Goal: Task Accomplishment & Management: Manage account settings

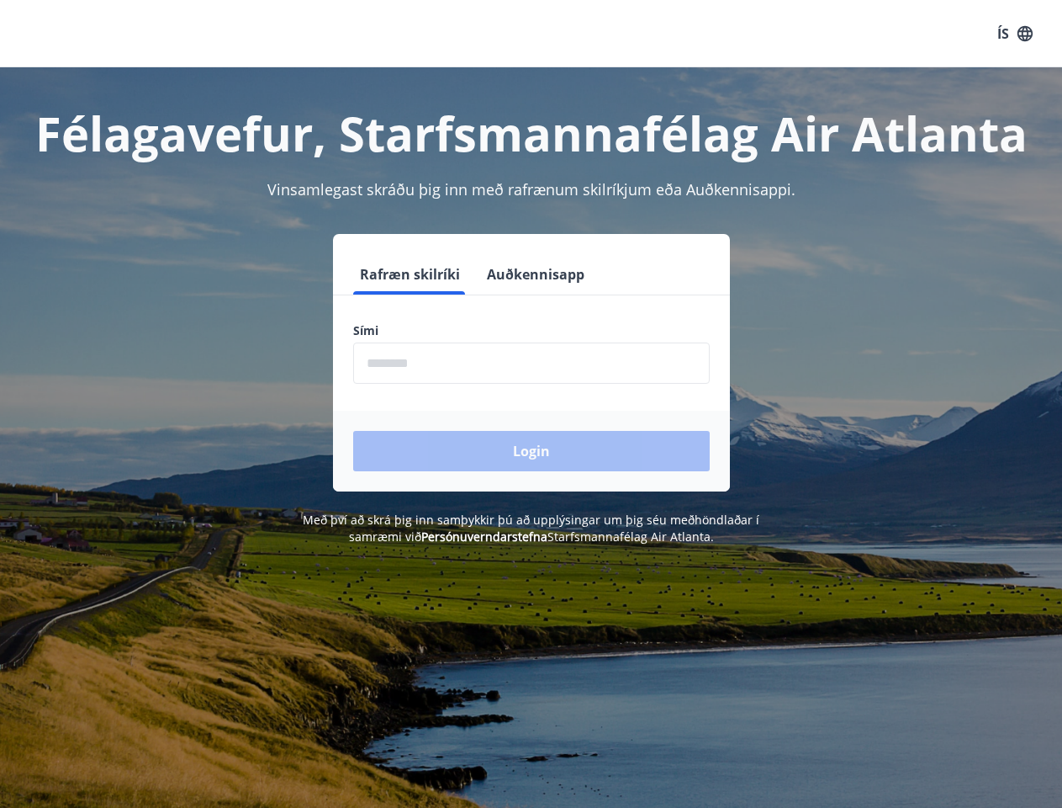
click at [531, 404] on form "Rafræn skilríki Auðkennisapp Sími ​ Login" at bounding box center [531, 372] width 397 height 237
click at [1015, 34] on button "ÍS" at bounding box center [1015, 34] width 54 height 30
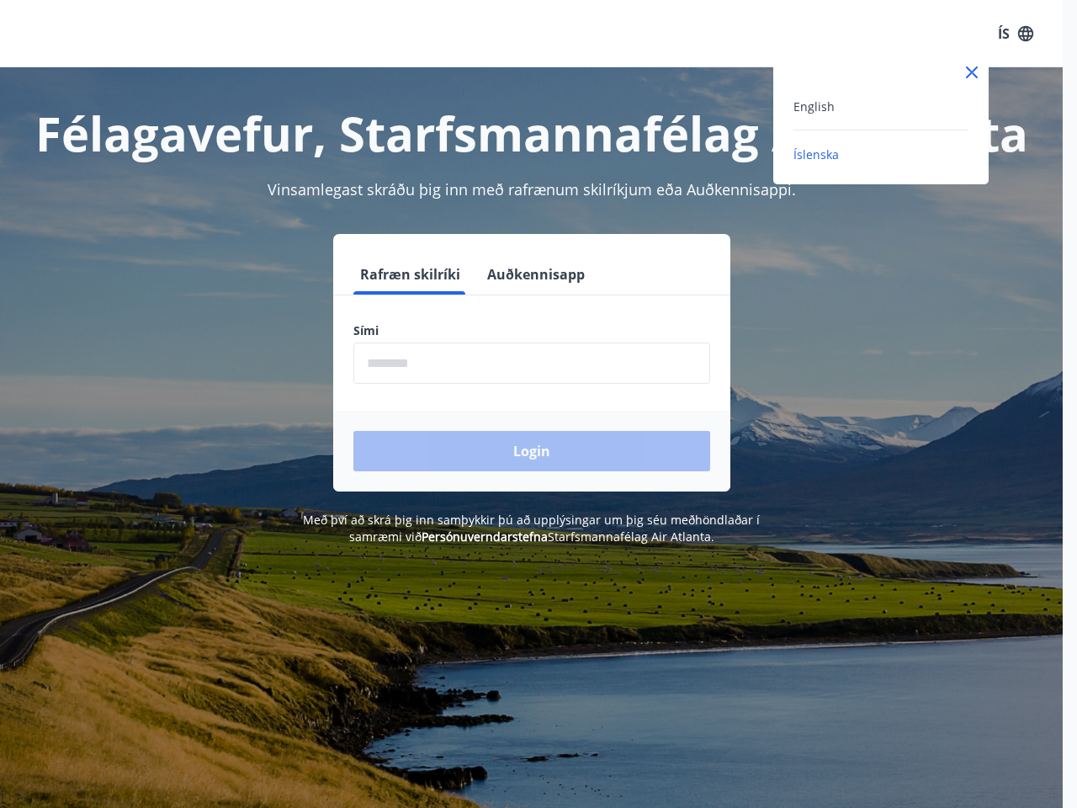
click at [409, 274] on div at bounding box center [538, 404] width 1077 height 808
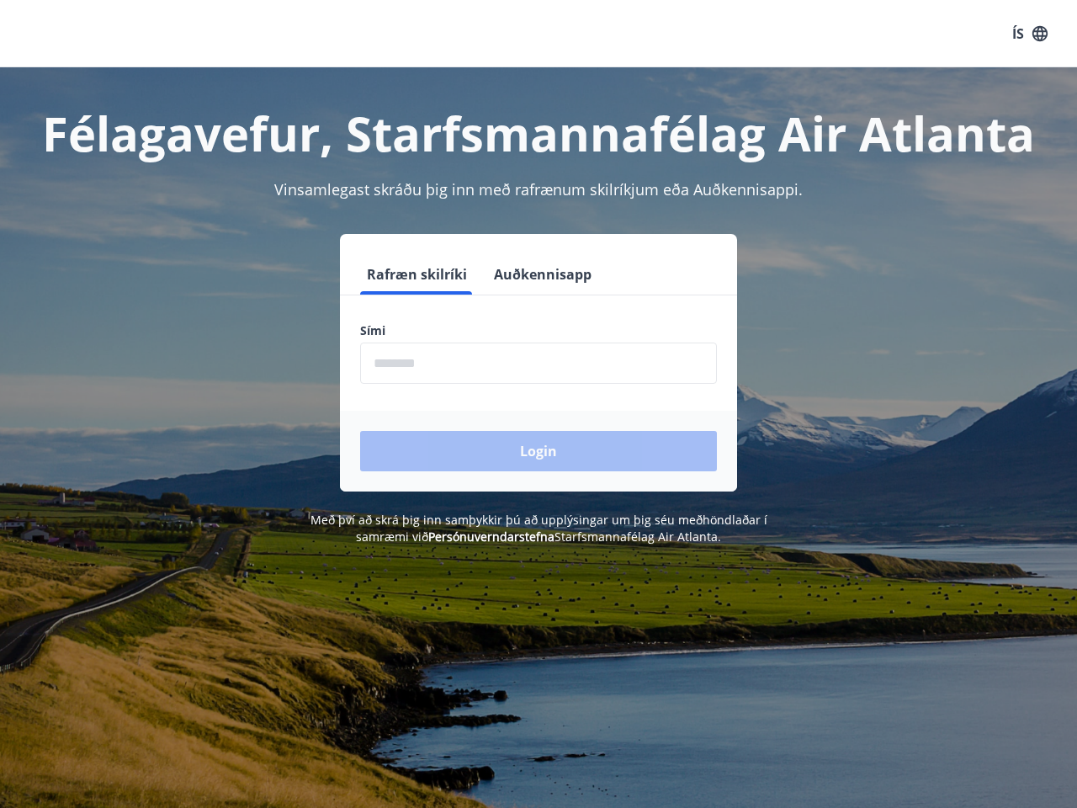
click at [533, 274] on button "Auðkennisapp" at bounding box center [542, 274] width 111 height 40
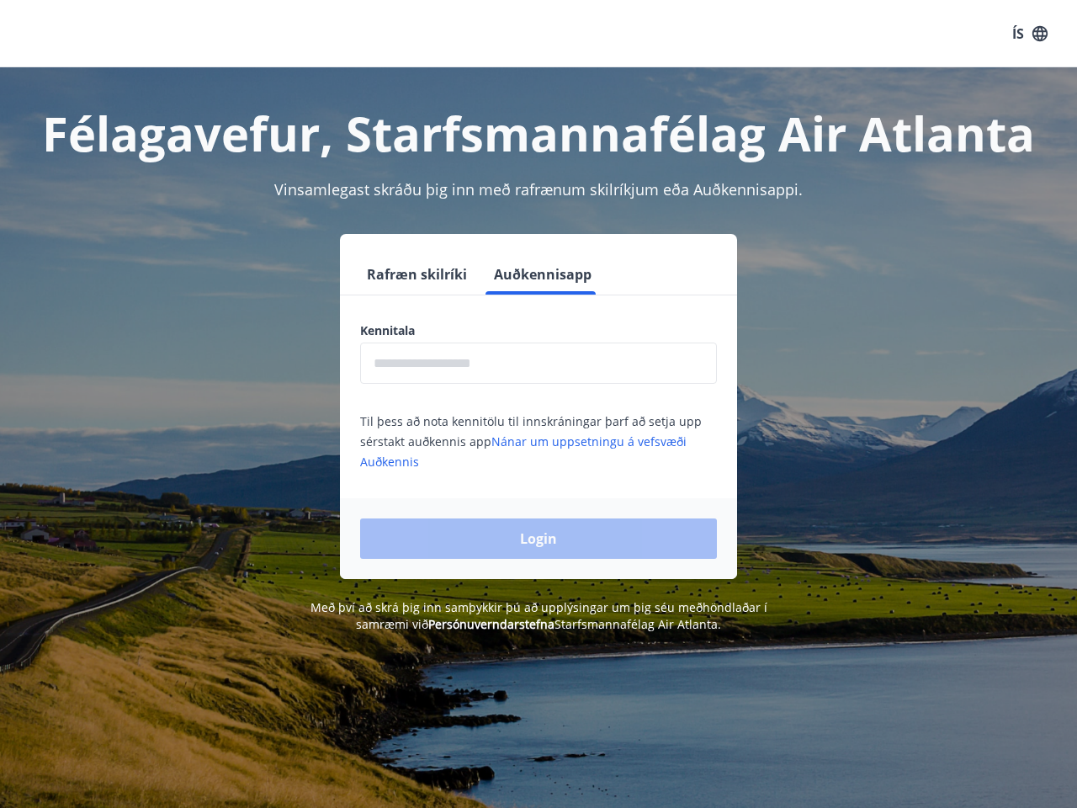
click at [532, 363] on input "text" at bounding box center [538, 362] width 357 height 41
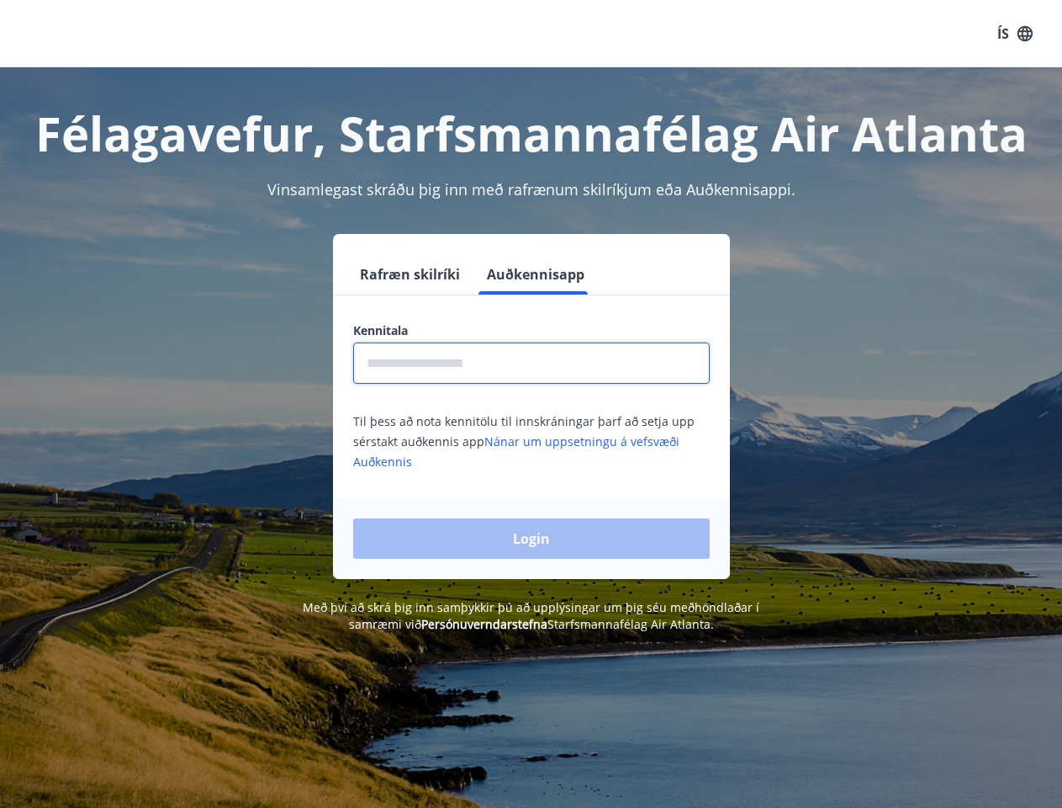
click at [459, 536] on div "Login" at bounding box center [531, 538] width 397 height 81
